Goal: Task Accomplishment & Management: Complete application form

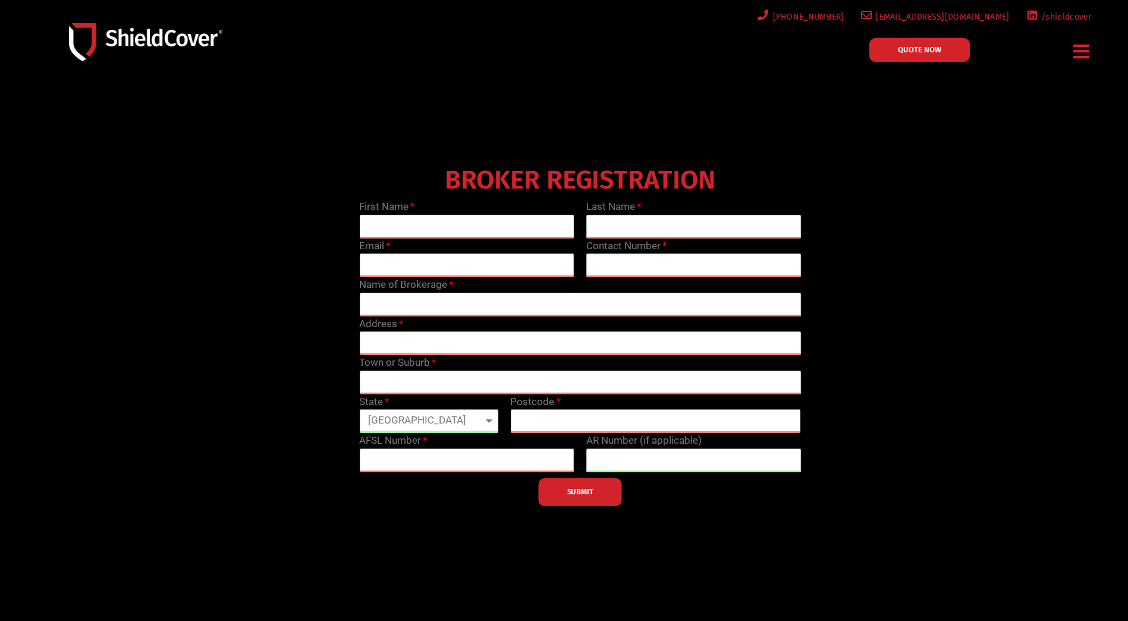
click at [427, 220] on input "text" at bounding box center [466, 227] width 215 height 24
type input "Lyn"
type input "Dobbie"
type input "lyn.dobbie@regional.com.au"
type input "0740404425"
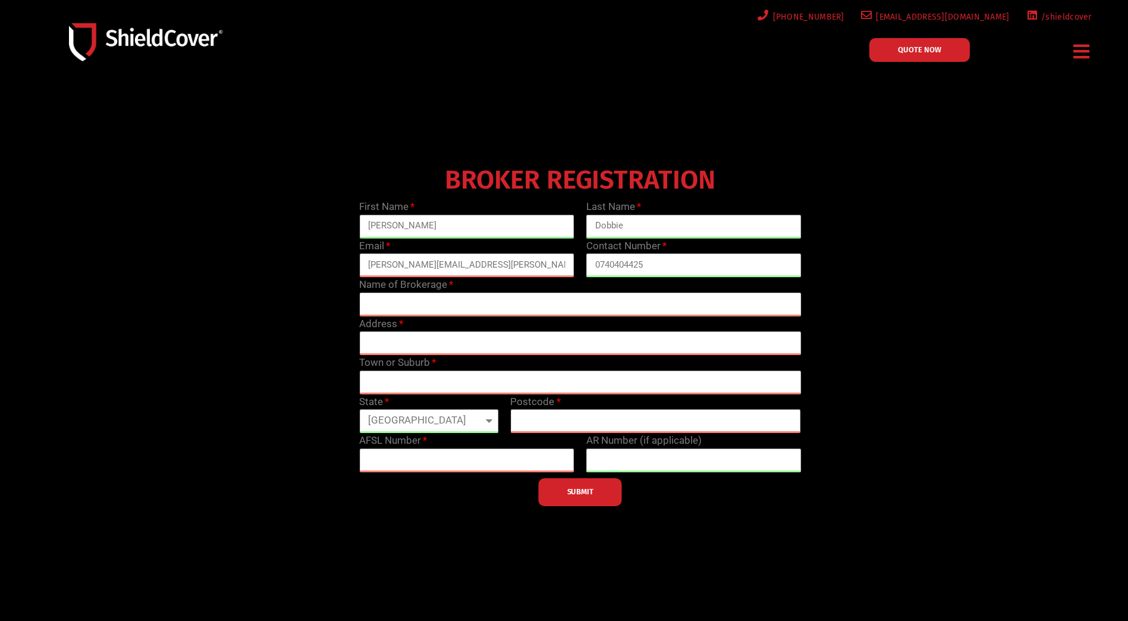
click at [419, 301] on input "text" at bounding box center [580, 305] width 442 height 24
type input "Regional Insurance Brokers (FNQ) Pty Ltd"
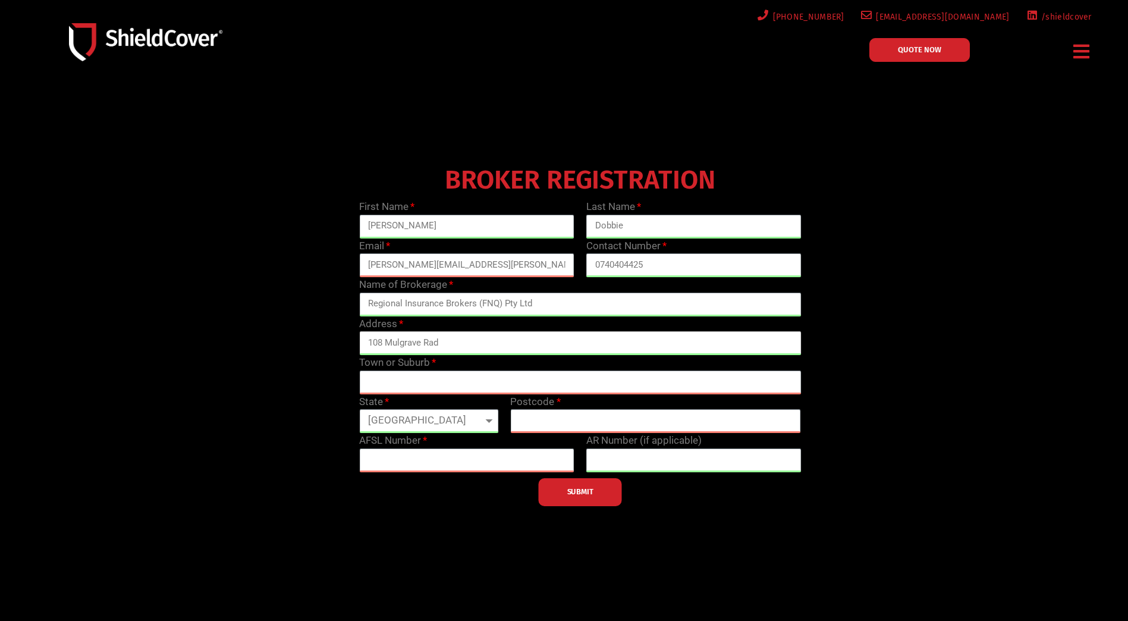
type input "108 Mulgrave Rad"
type input "Cairns"
type input "4870"
click at [1085, 49] on icon "Menu Toggle" at bounding box center [1082, 51] width 16 height 18
click at [420, 100] on div at bounding box center [564, 341] width 1128 height 512
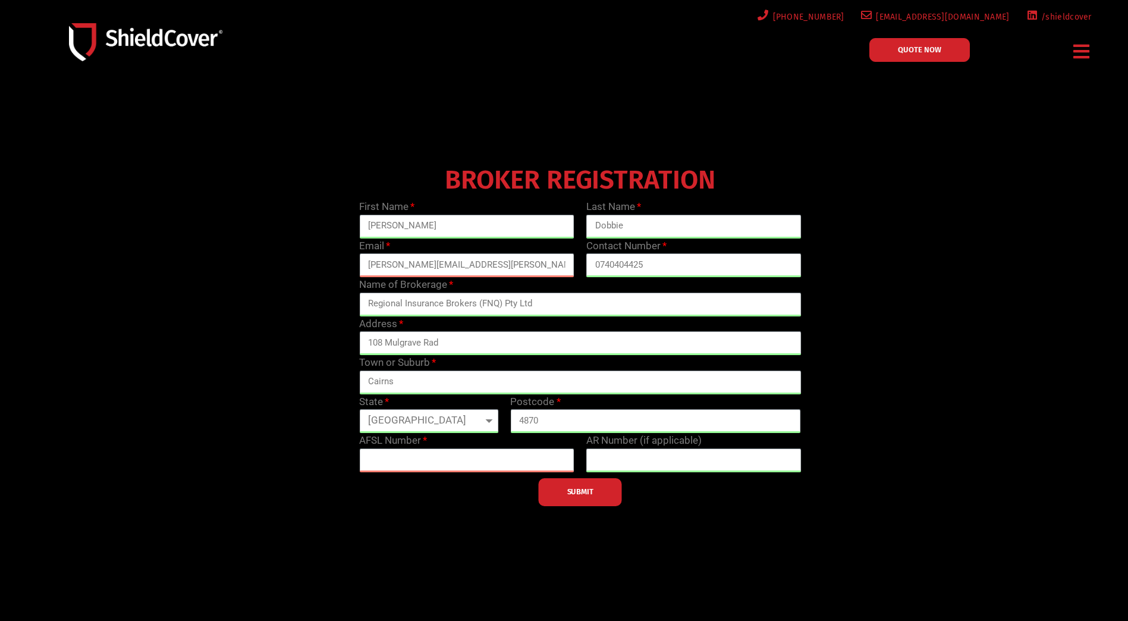
click at [1074, 49] on icon "Menu Toggle" at bounding box center [1082, 51] width 16 height 18
click at [1084, 49] on icon "Menu Toggle" at bounding box center [1082, 51] width 16 height 18
click at [378, 456] on input "text" at bounding box center [466, 460] width 215 height 24
click at [434, 462] on input "text" at bounding box center [466, 460] width 215 height 24
click at [402, 460] on input "text" at bounding box center [466, 460] width 215 height 24
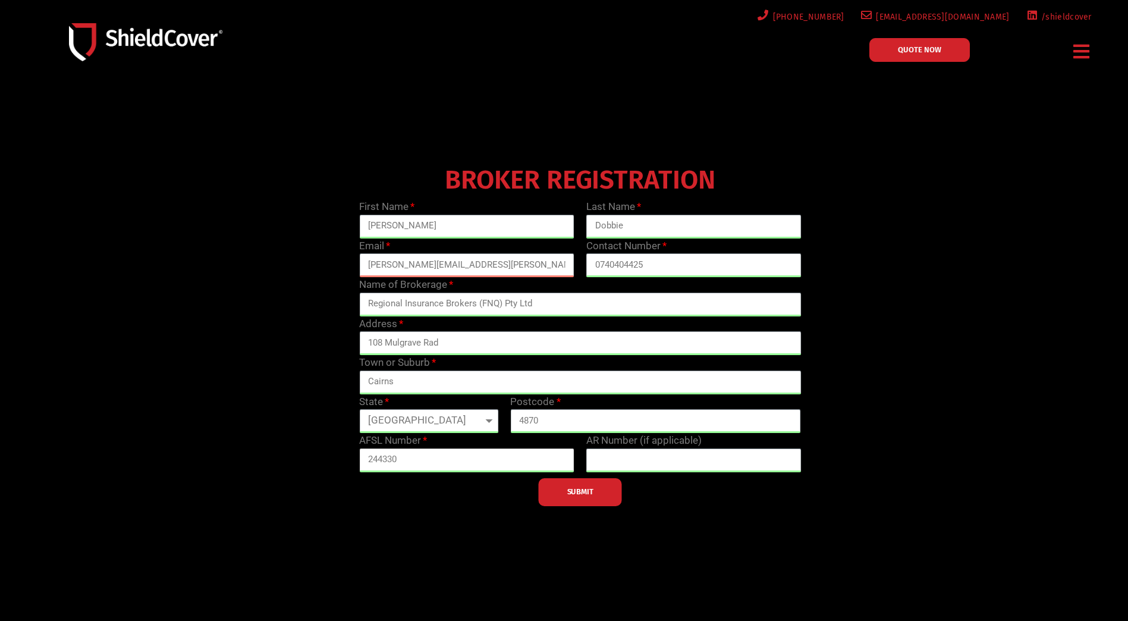
type input "244330"
click at [613, 459] on input "text" at bounding box center [693, 460] width 215 height 24
type input "1309091"
click at [598, 484] on button "SUBMIT" at bounding box center [580, 492] width 83 height 28
